Goal: Task Accomplishment & Management: Manage account settings

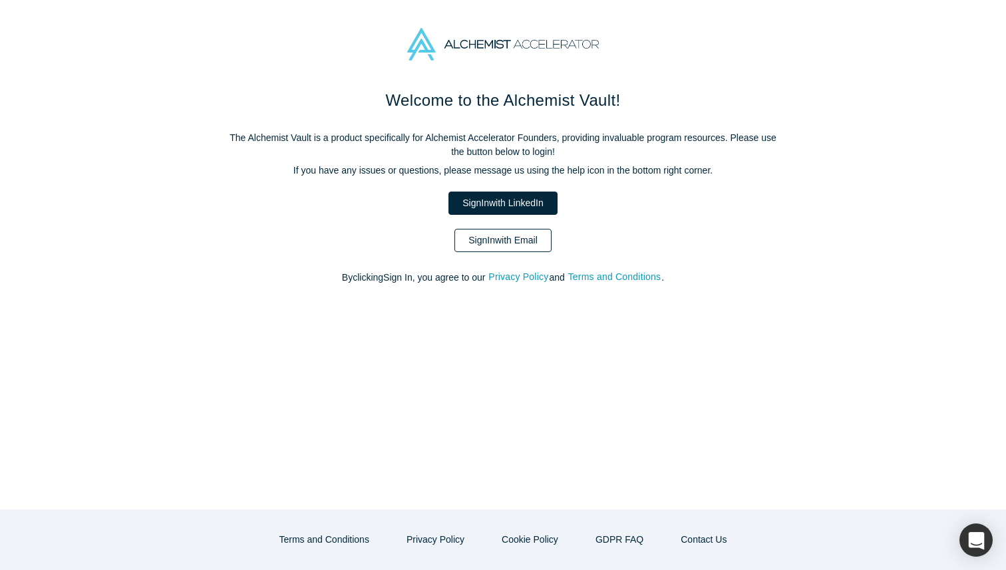
click at [512, 243] on link "Sign In with Email" at bounding box center [502, 240] width 97 height 23
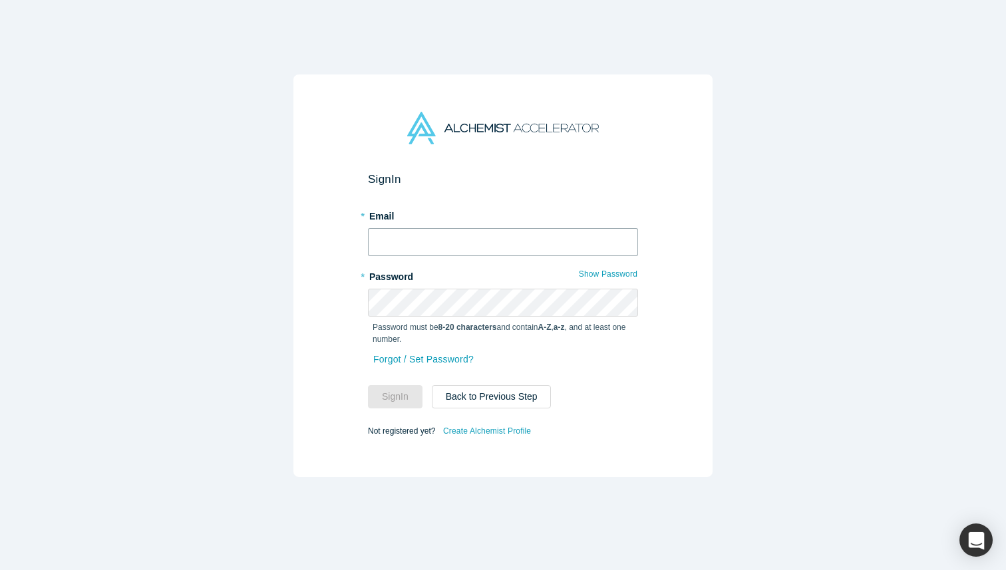
click at [483, 239] on input "text" at bounding box center [503, 242] width 270 height 28
type input "[PERSON_NAME][EMAIL_ADDRESS][PERSON_NAME][DOMAIN_NAME]"
click at [441, 357] on link "Forgot / Set Password?" at bounding box center [424, 359] width 102 height 23
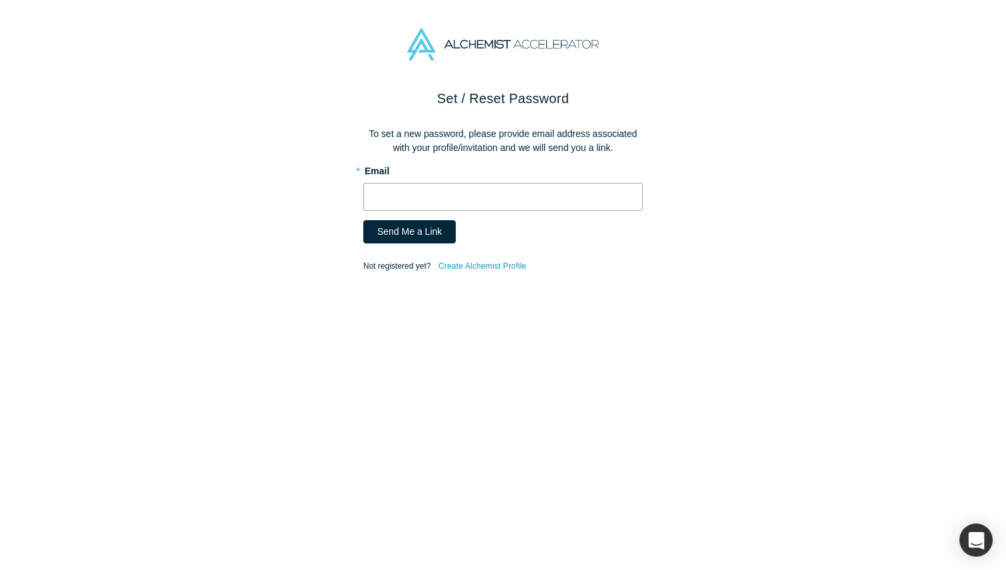
click at [426, 192] on input "text" at bounding box center [502, 197] width 279 height 28
type input "[PERSON_NAME][EMAIL_ADDRESS][PERSON_NAME][DOMAIN_NAME]"
click at [409, 231] on button "Send Me a Link" at bounding box center [409, 231] width 92 height 23
